Goal: Information Seeking & Learning: Learn about a topic

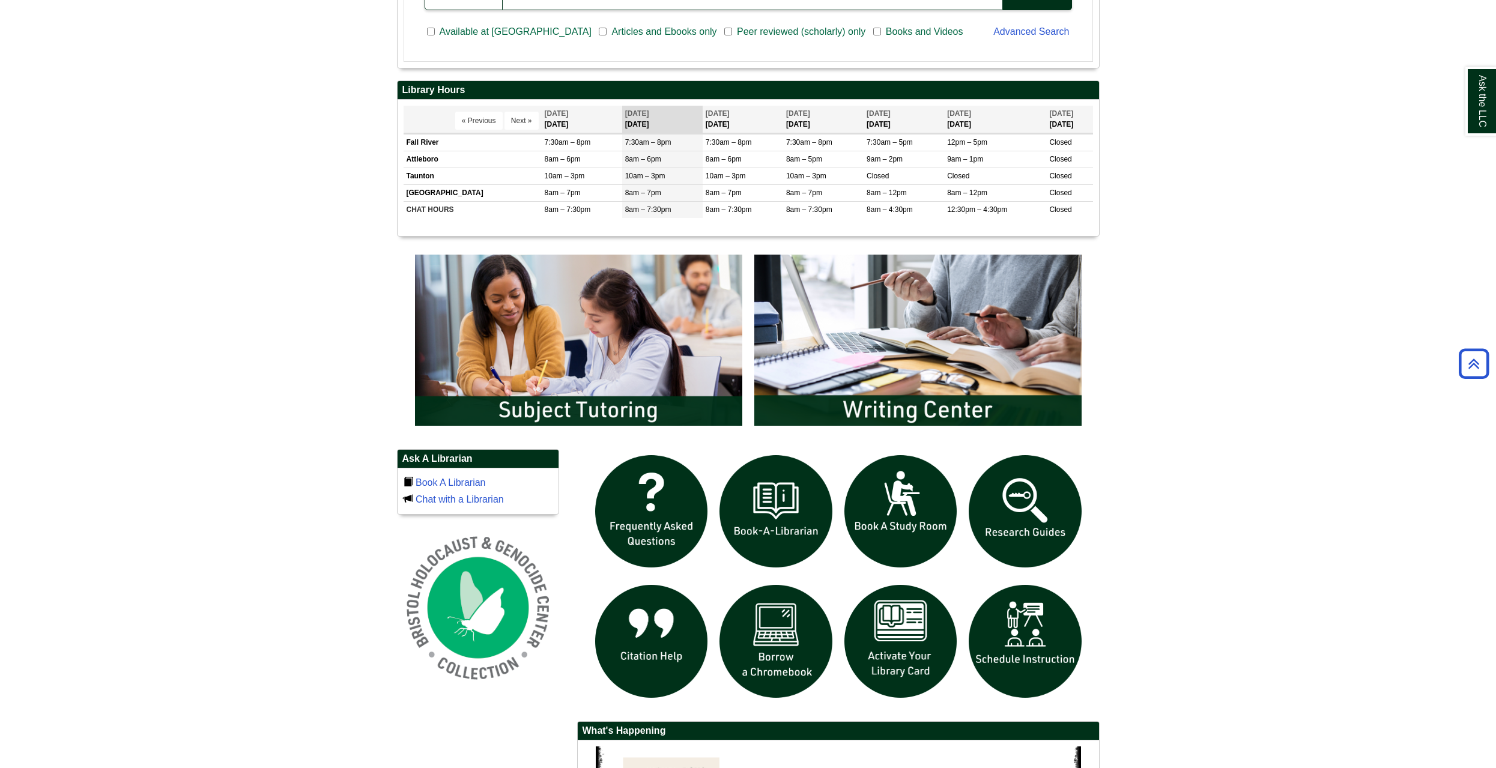
scroll to position [541, 0]
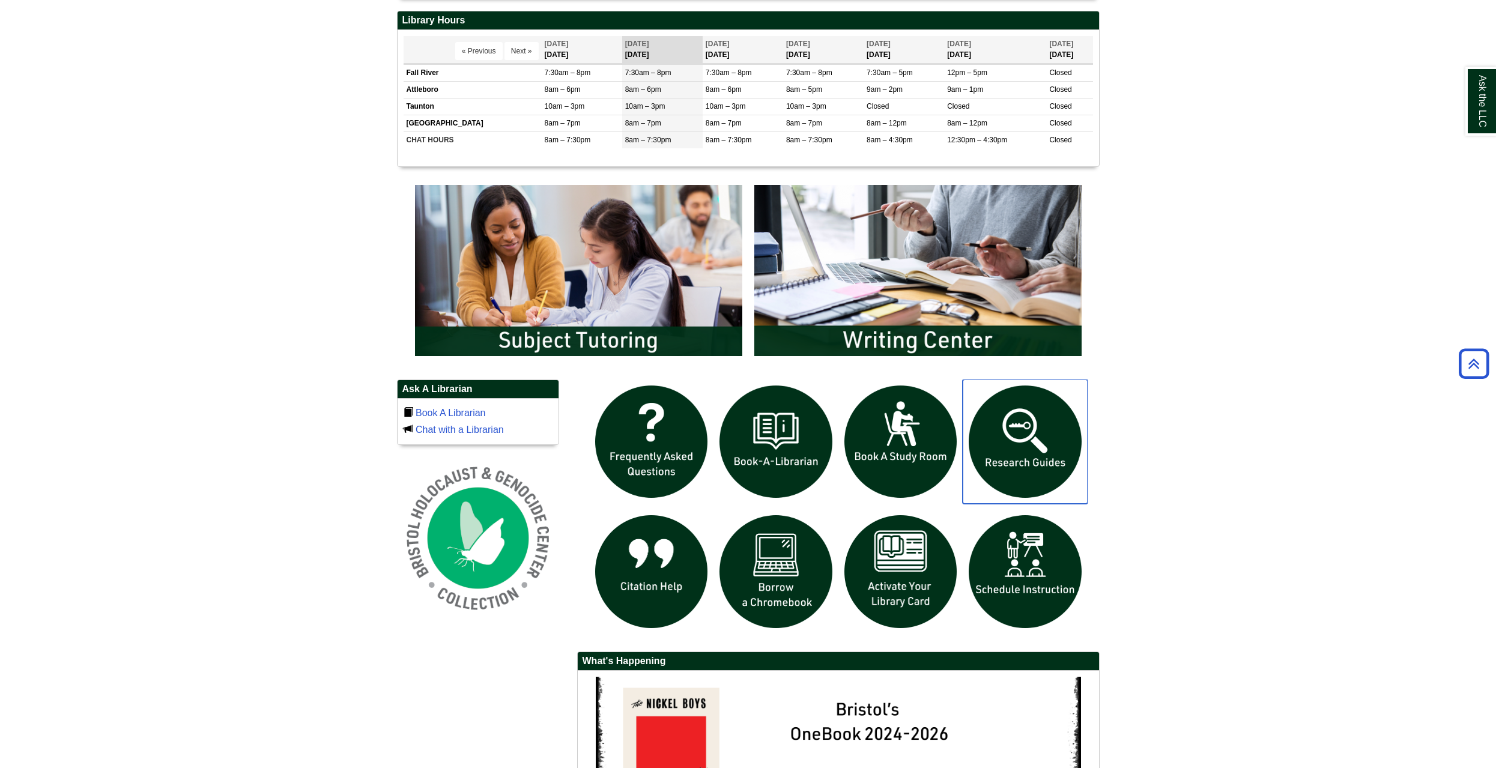
click at [1026, 445] on img "slideshow" at bounding box center [1025, 442] width 125 height 125
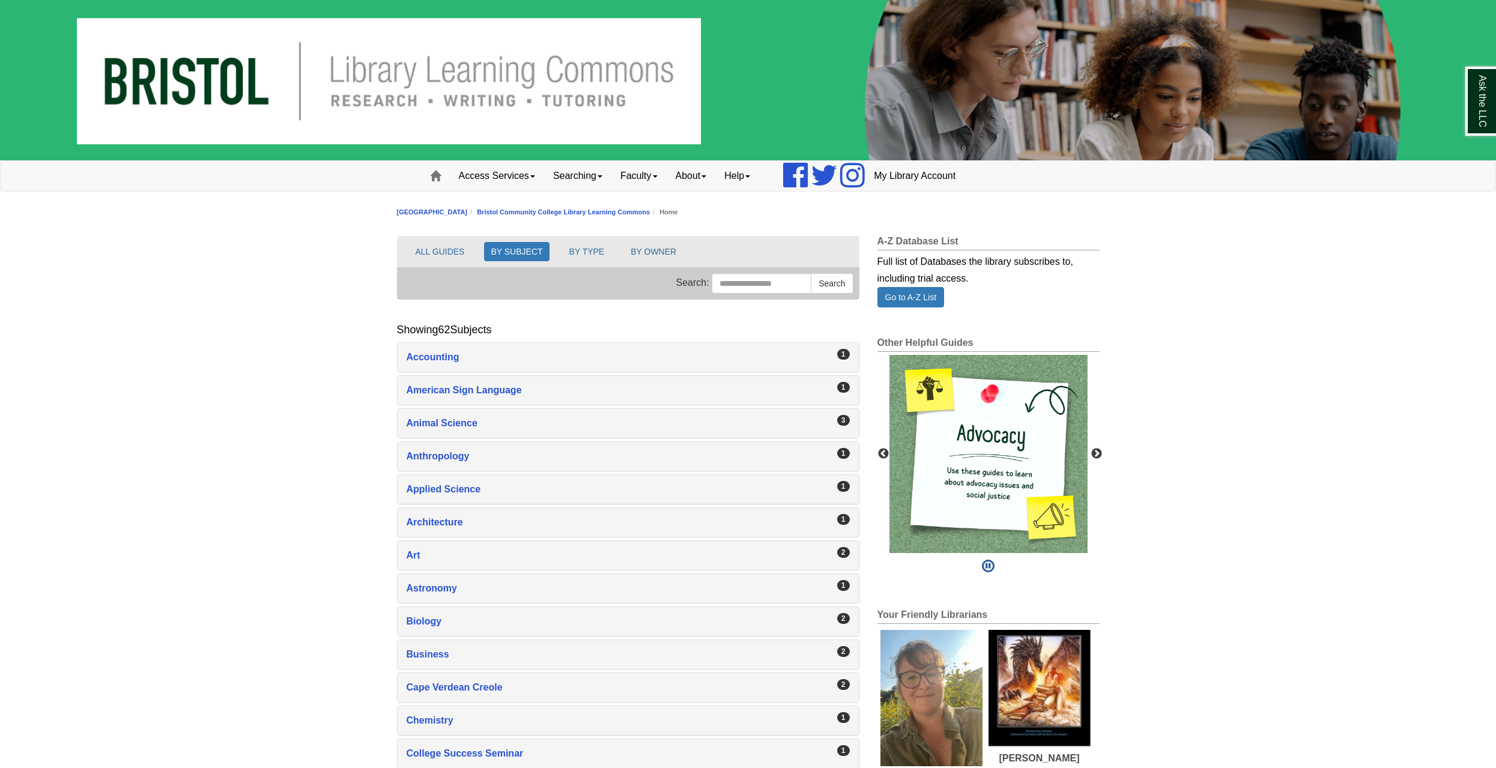
click at [773, 421] on div "Animal Science , 3 guides" at bounding box center [628, 423] width 443 height 17
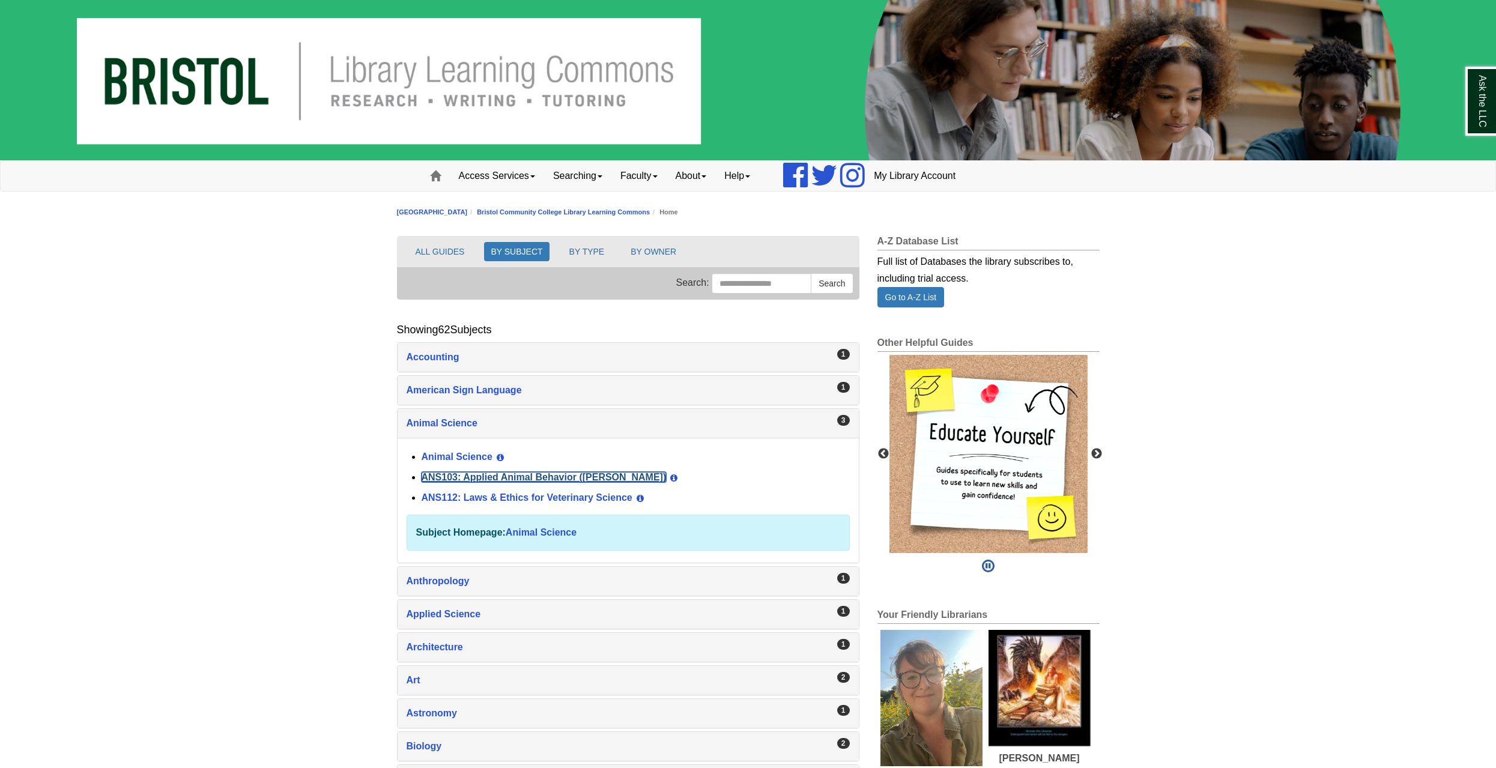
click at [510, 478] on link "ANS103: Applied Animal Behavior (Winokur)" at bounding box center [544, 477] width 245 height 10
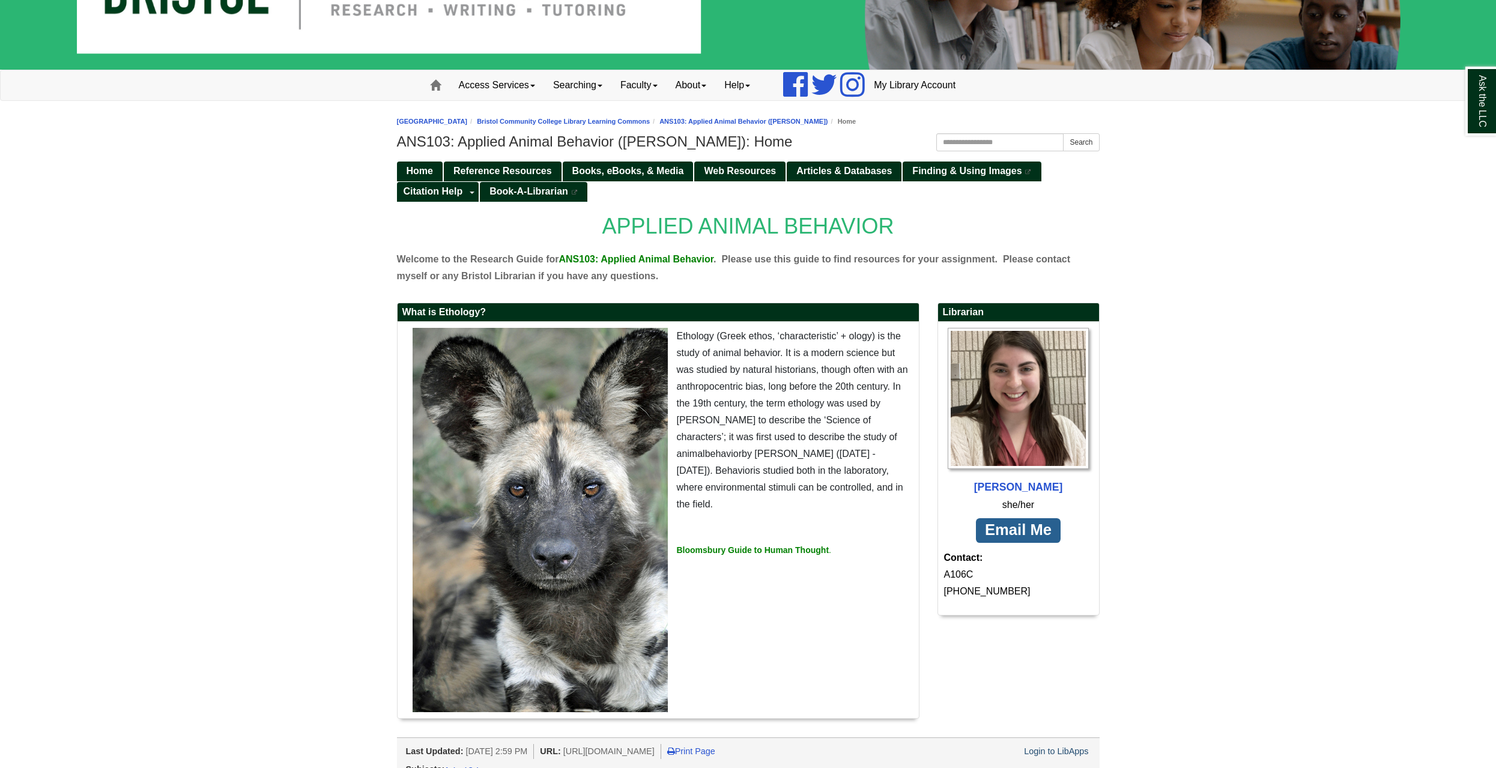
scroll to position [106, 0]
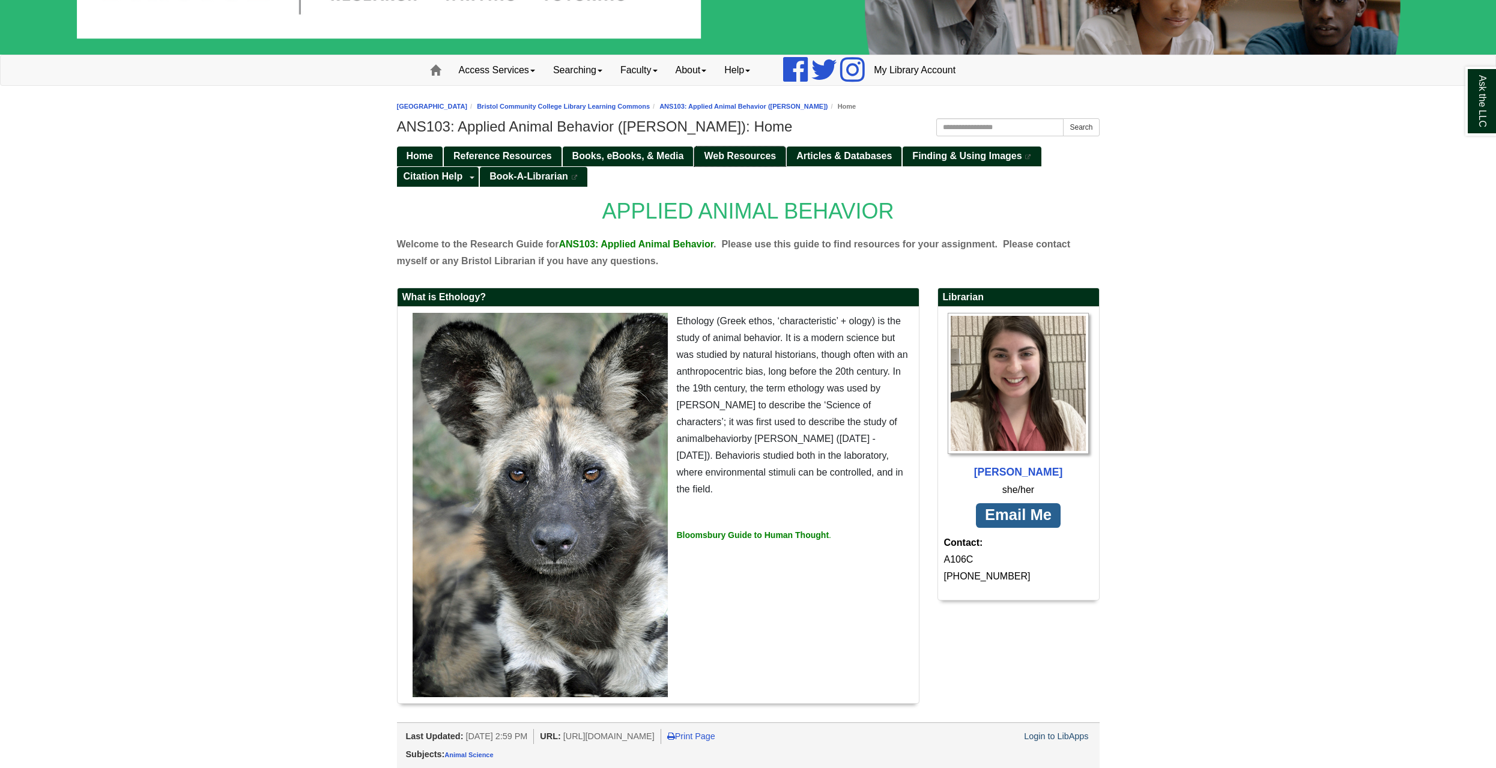
click at [731, 159] on span "Web Resources" at bounding box center [740, 156] width 72 height 10
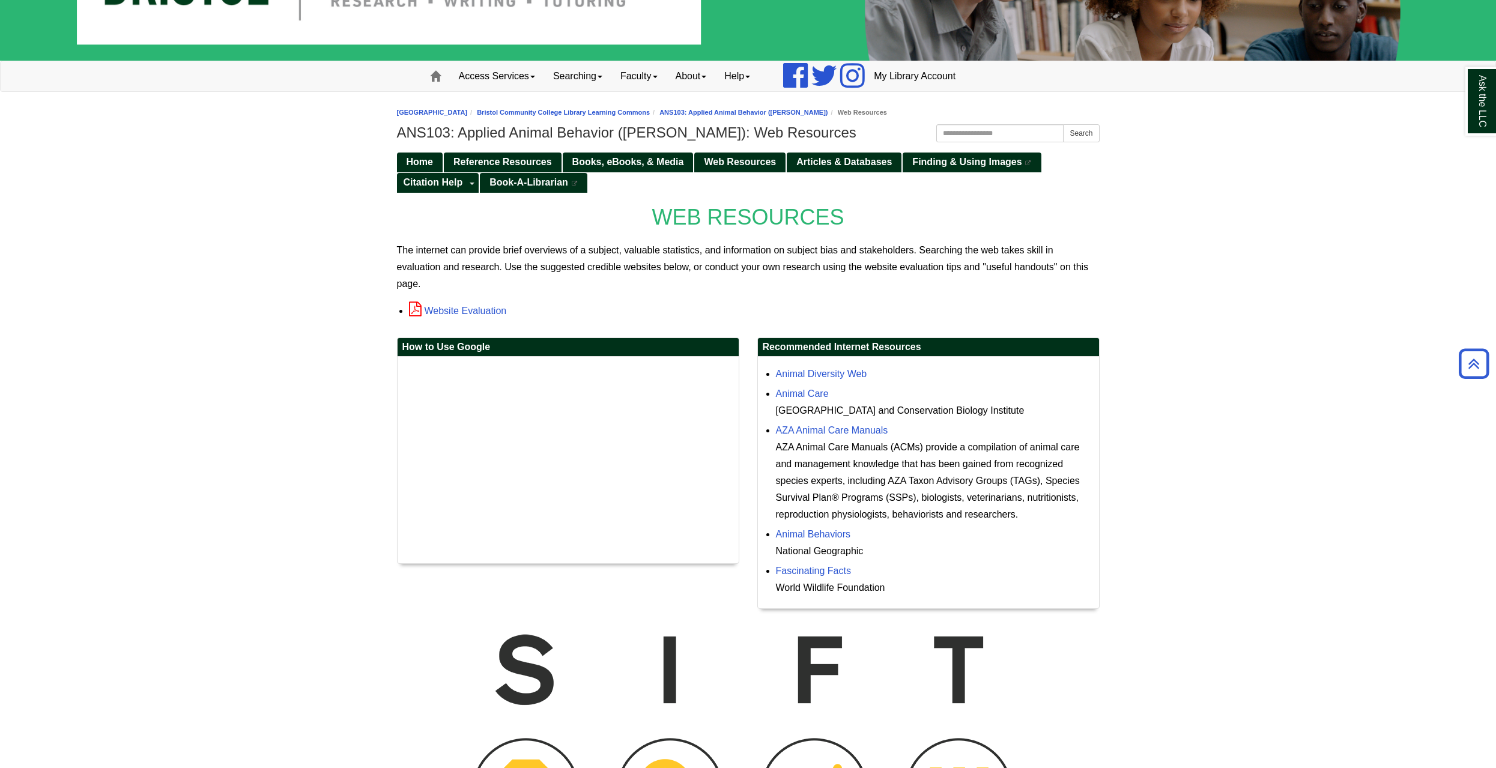
scroll to position [91, 0]
